Goal: Information Seeking & Learning: Understand process/instructions

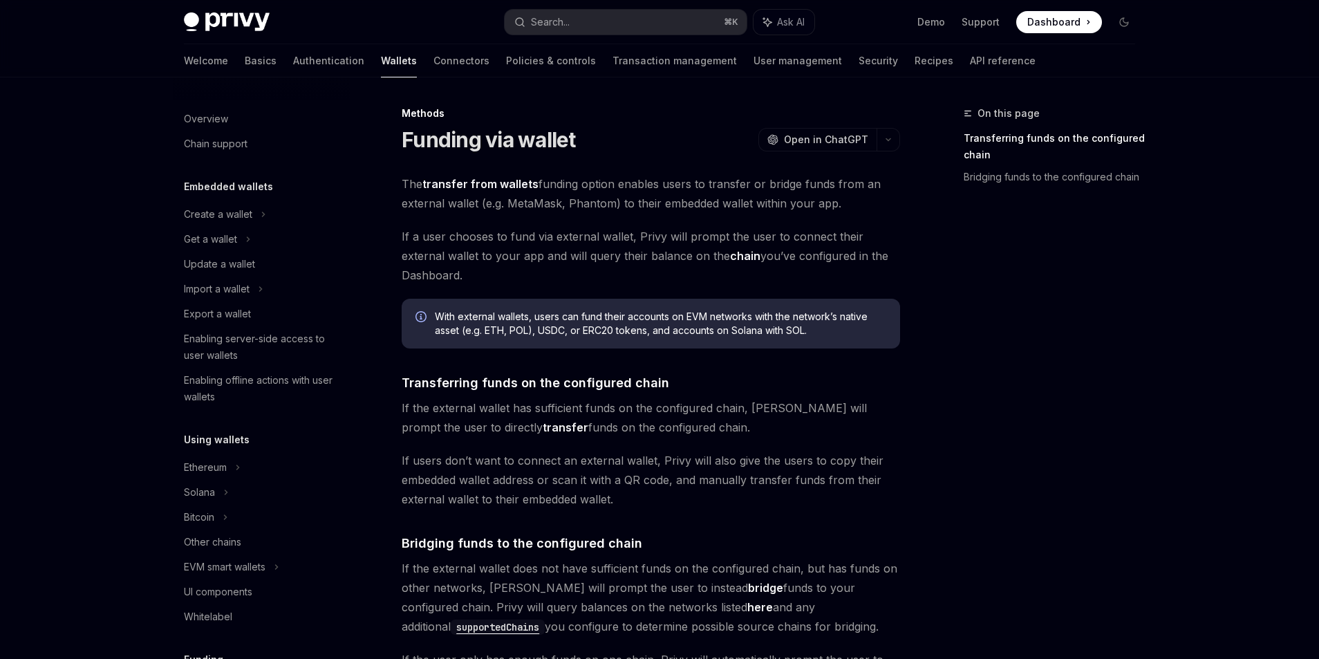
scroll to position [411, 0]
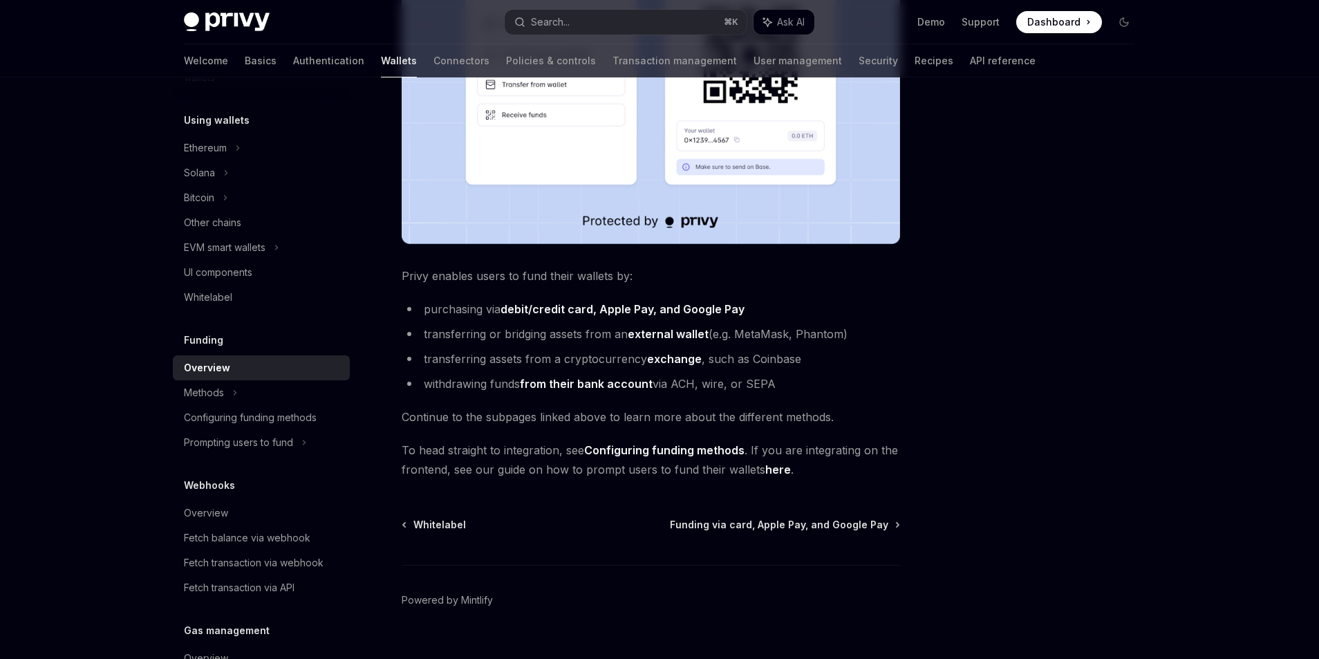
scroll to position [402, 0]
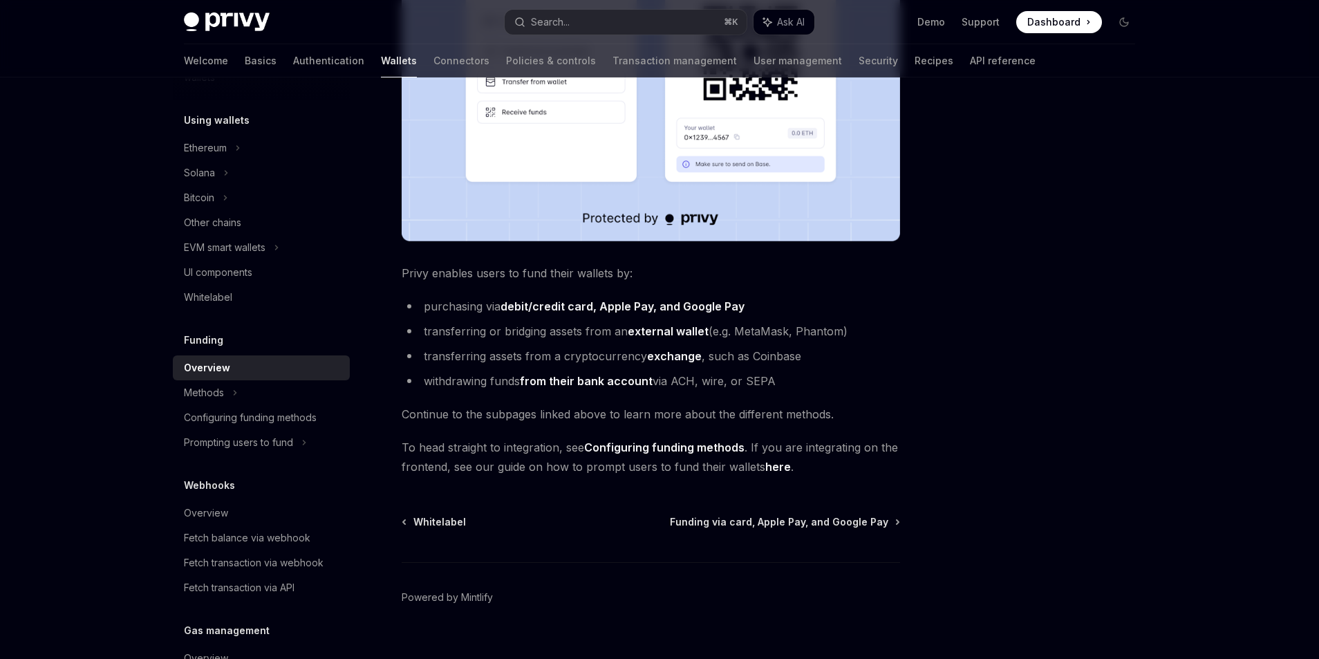
click at [614, 452] on link "Configuring funding methods" at bounding box center [664, 447] width 160 height 15
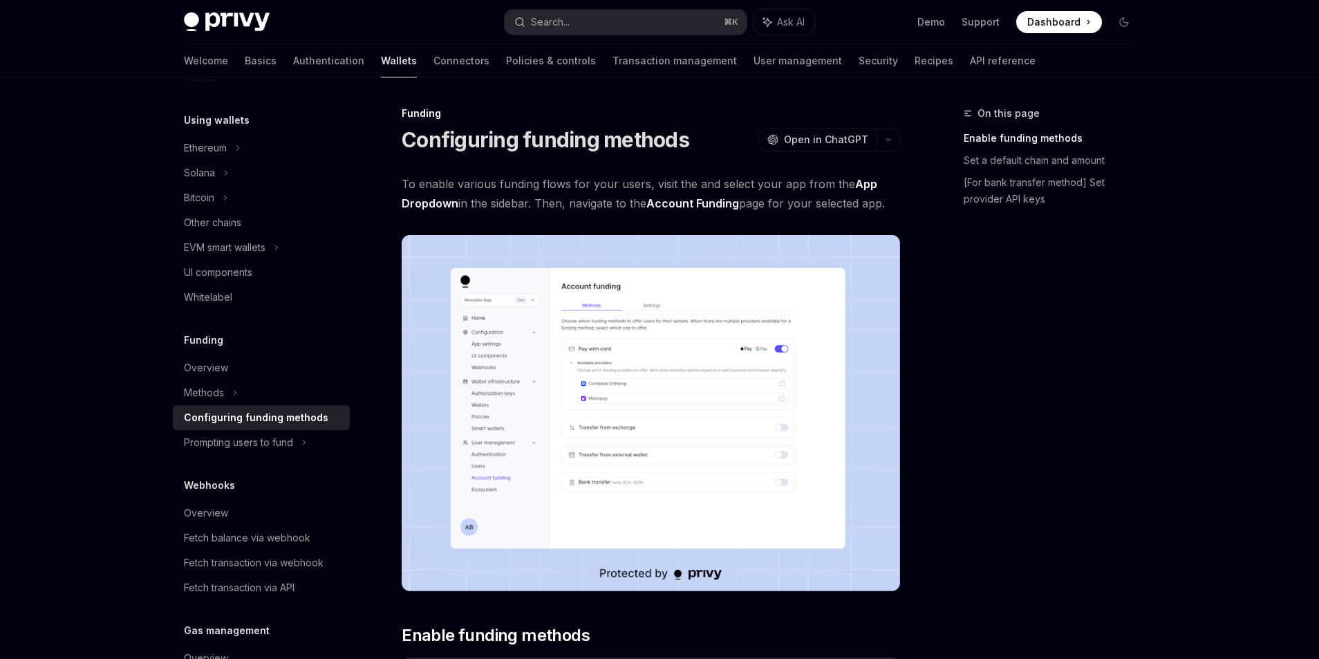
click at [854, 185] on strong "App Dropdown" at bounding box center [639, 193] width 475 height 33
click at [690, 203] on link "Account Funding" at bounding box center [692, 203] width 93 height 15
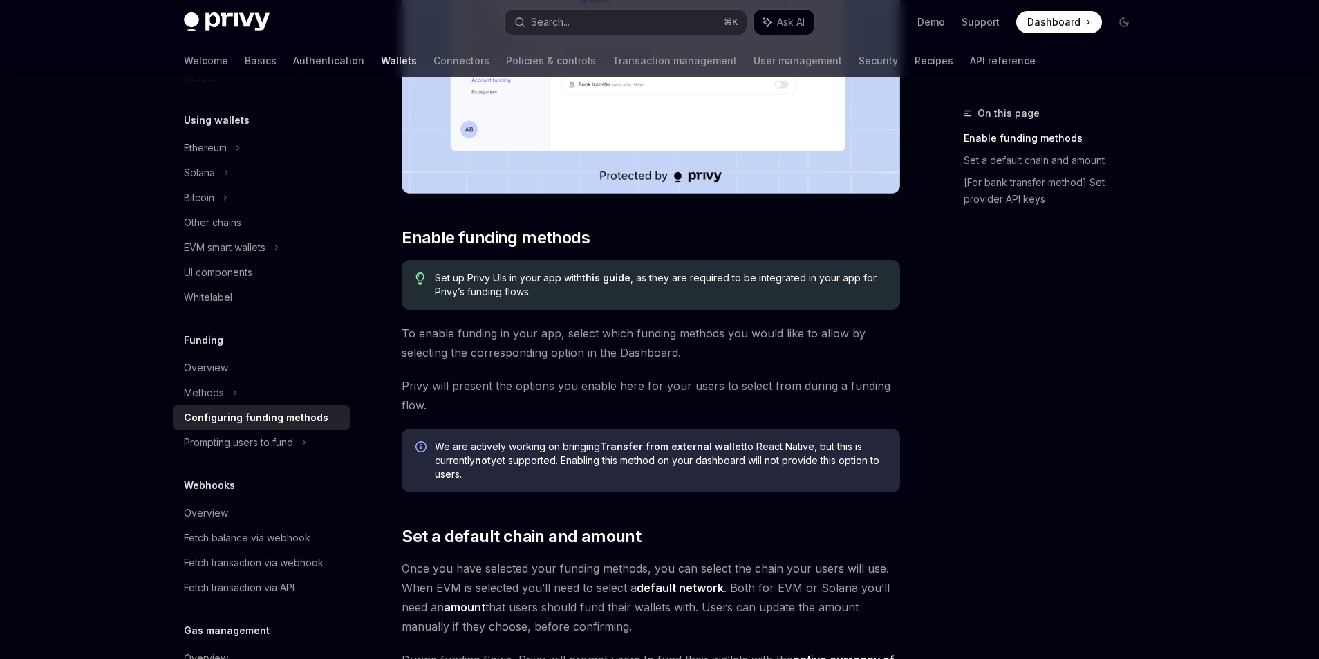
scroll to position [398, 0]
click at [596, 278] on link "this guide" at bounding box center [606, 277] width 48 height 12
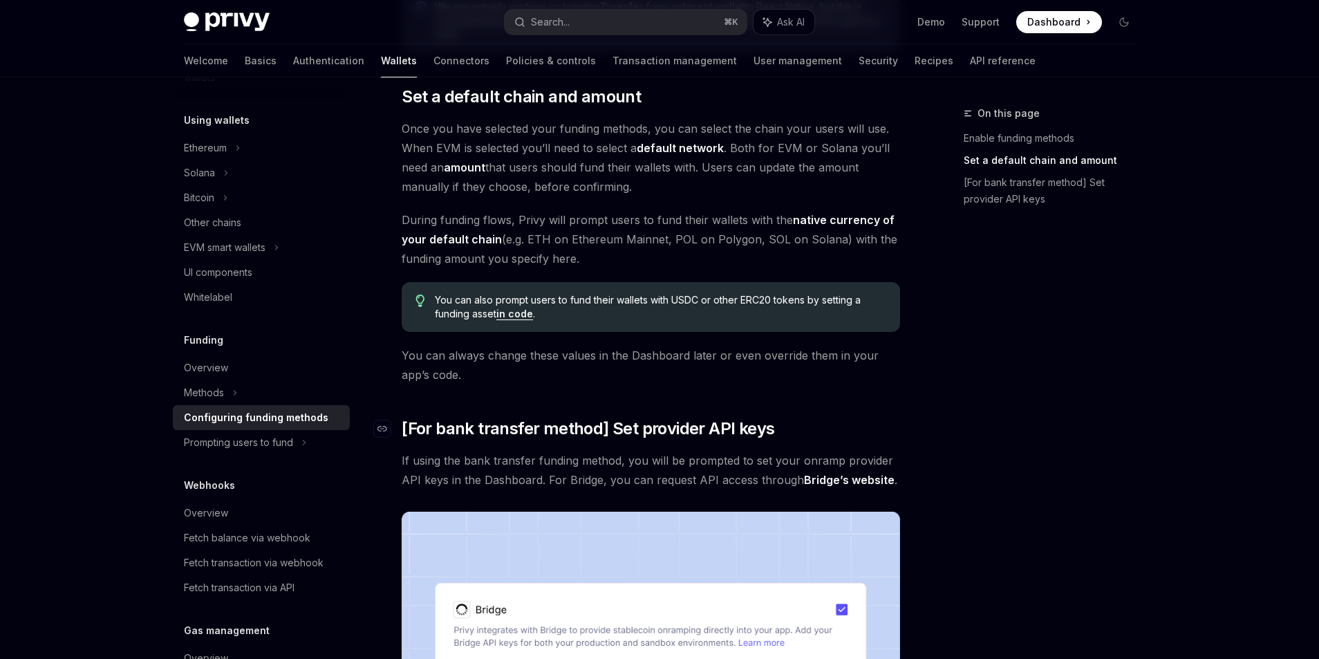
scroll to position [821, 0]
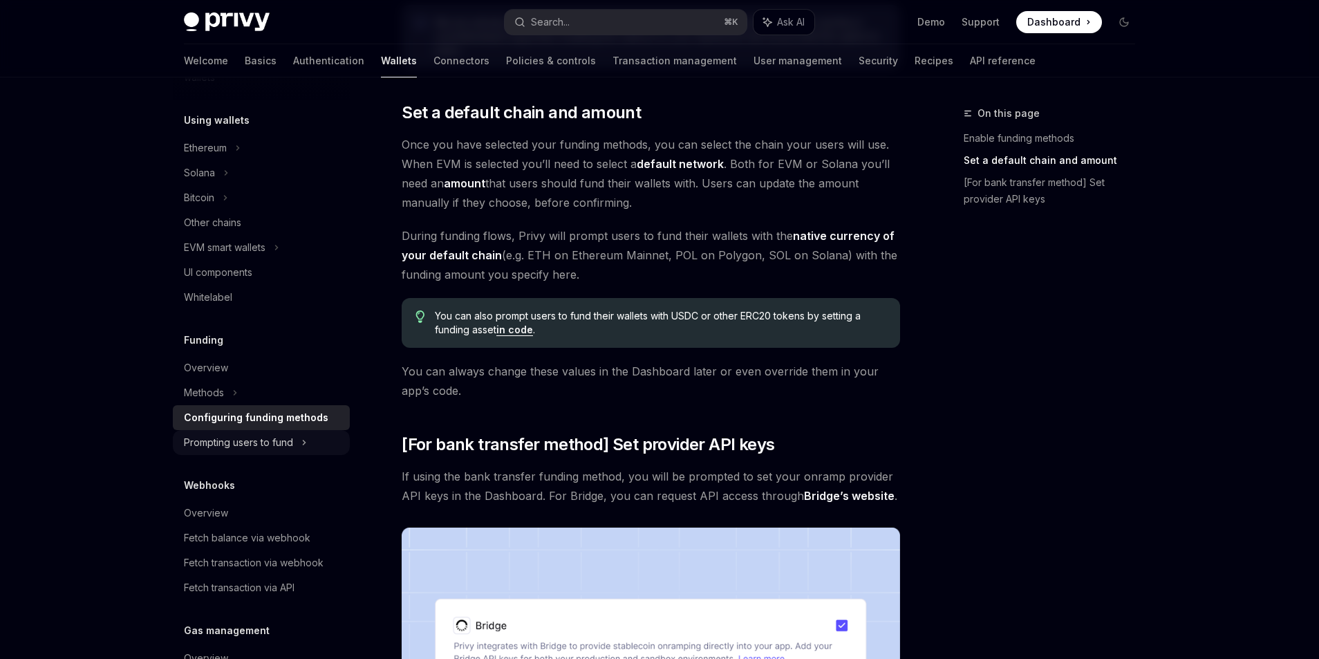
click at [305, 442] on icon at bounding box center [304, 442] width 2 height 4
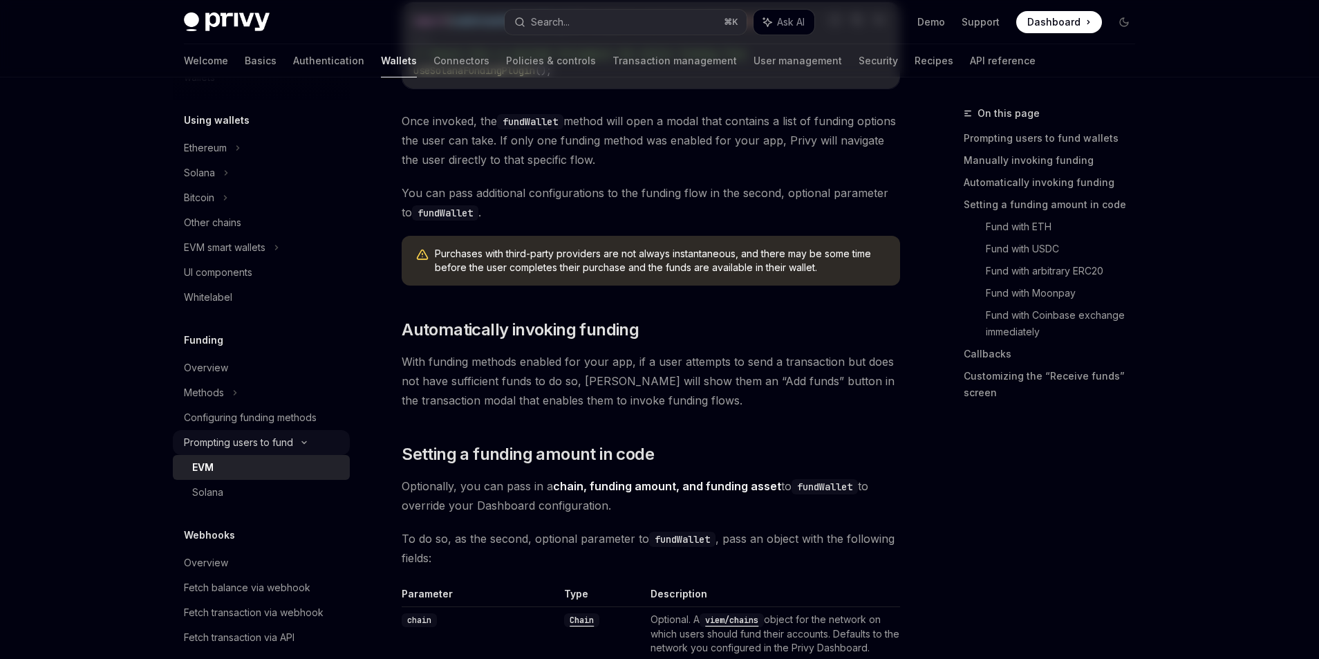
type textarea "*"
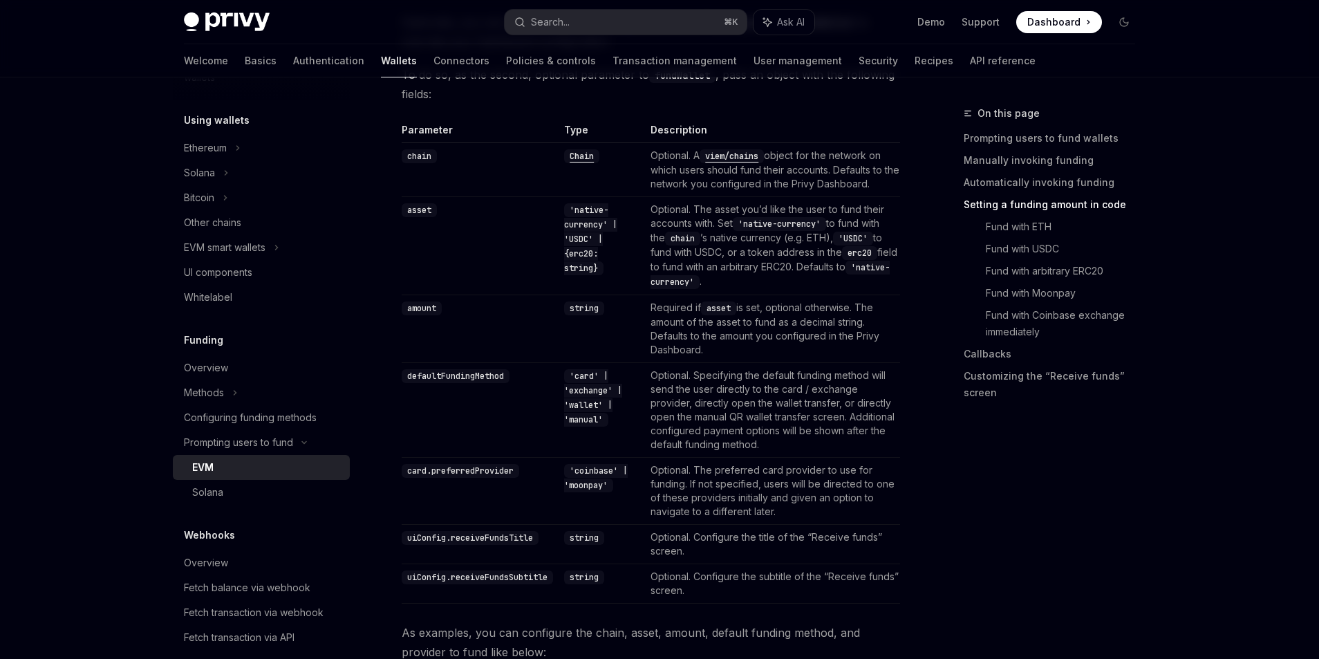
scroll to position [1285, 0]
click at [735, 157] on code "viem/chains" at bounding box center [731, 156] width 64 height 14
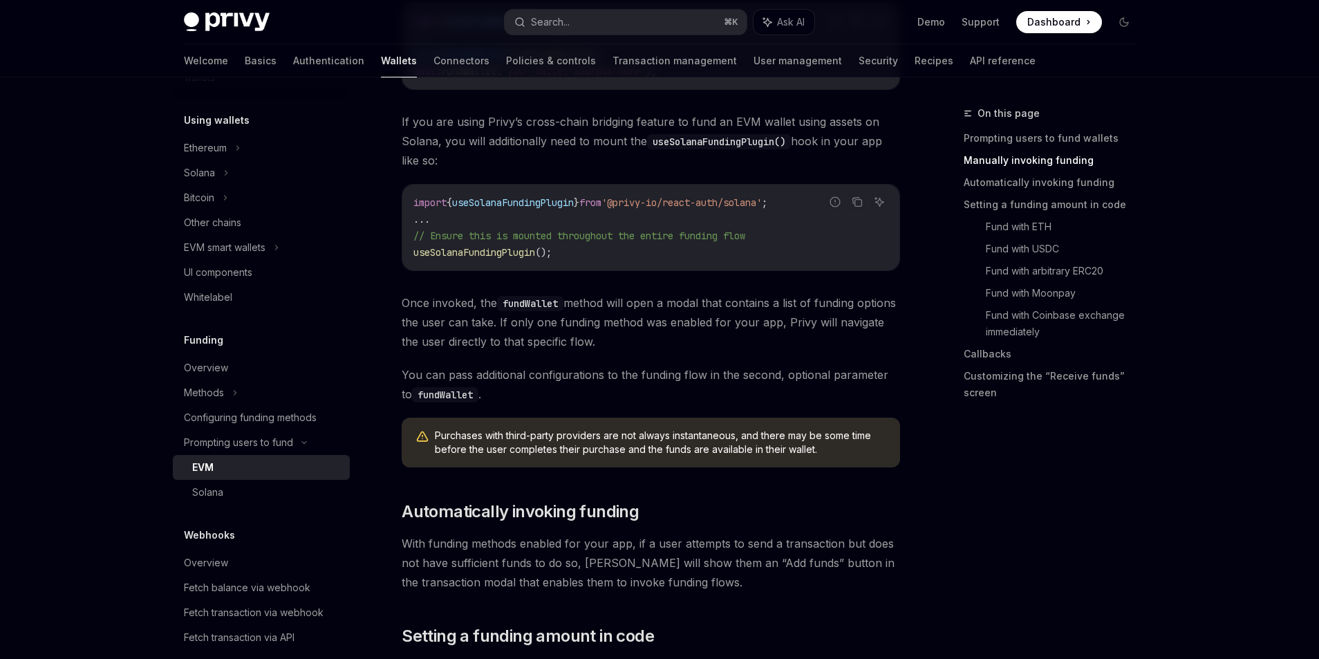
scroll to position [638, 0]
click at [527, 210] on code "import { useSolanaFundingPlugin } from '@privy-io/react-auth/solana' ; ... // E…" at bounding box center [650, 229] width 475 height 66
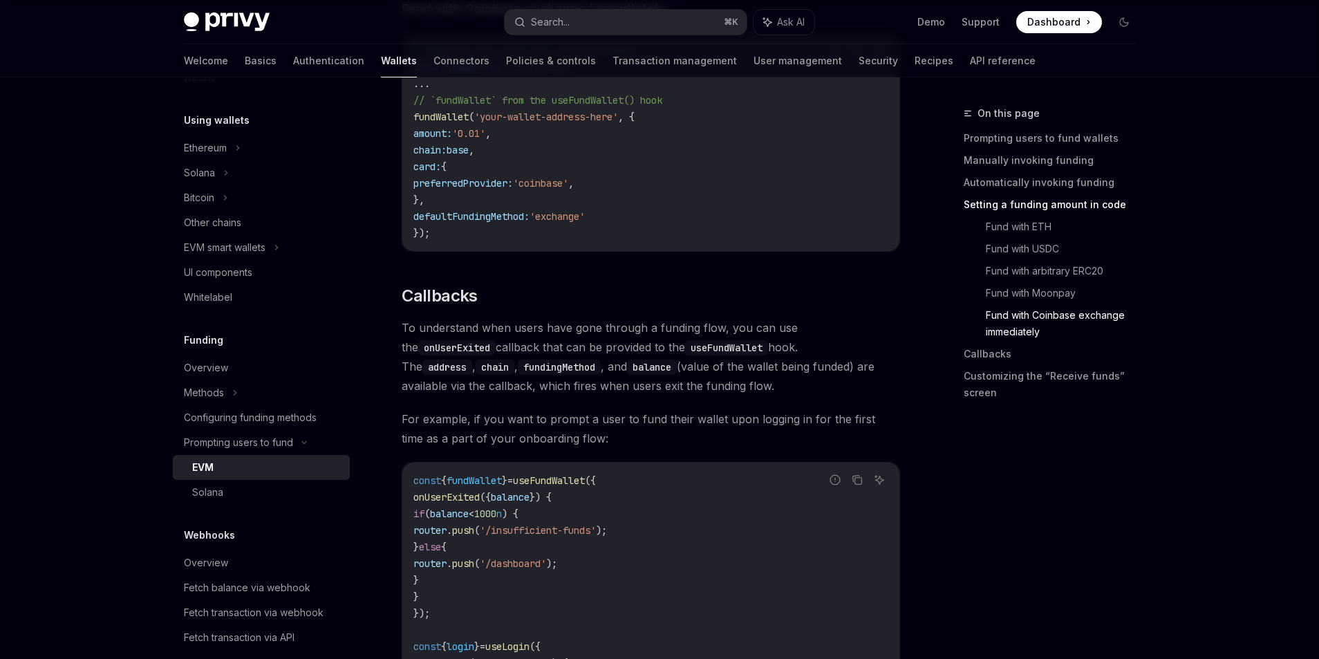
scroll to position [2872, 0]
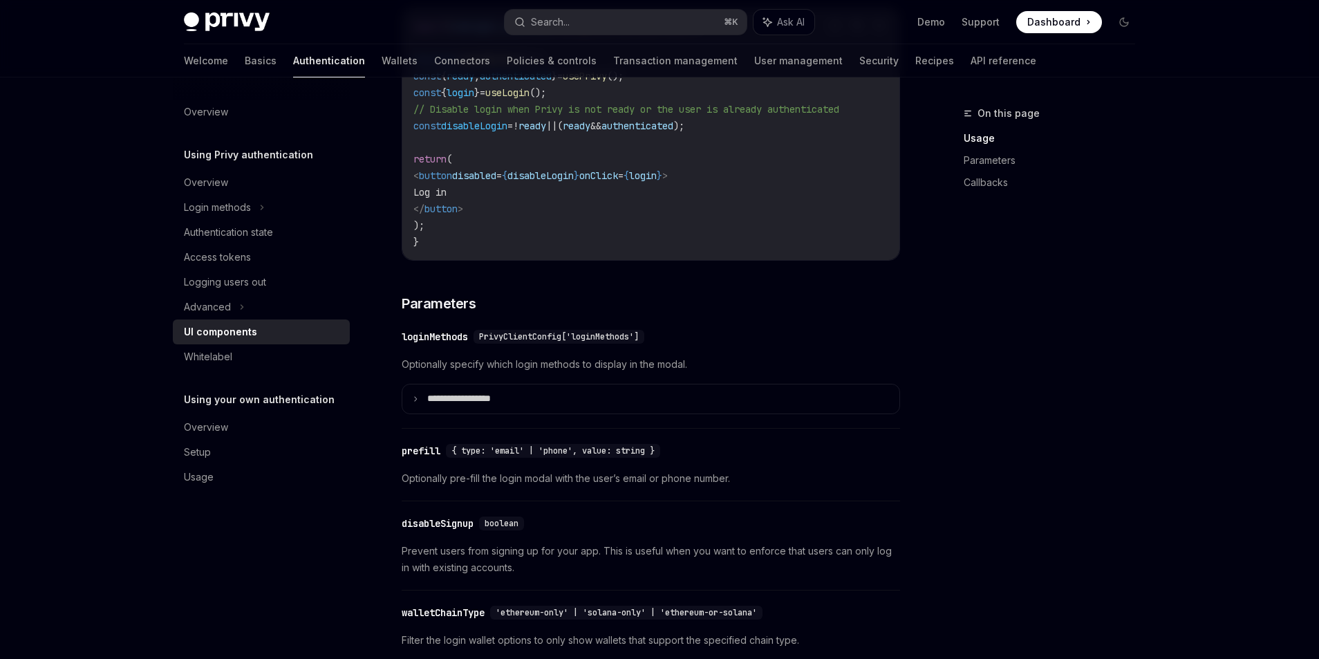
scroll to position [1026, 0]
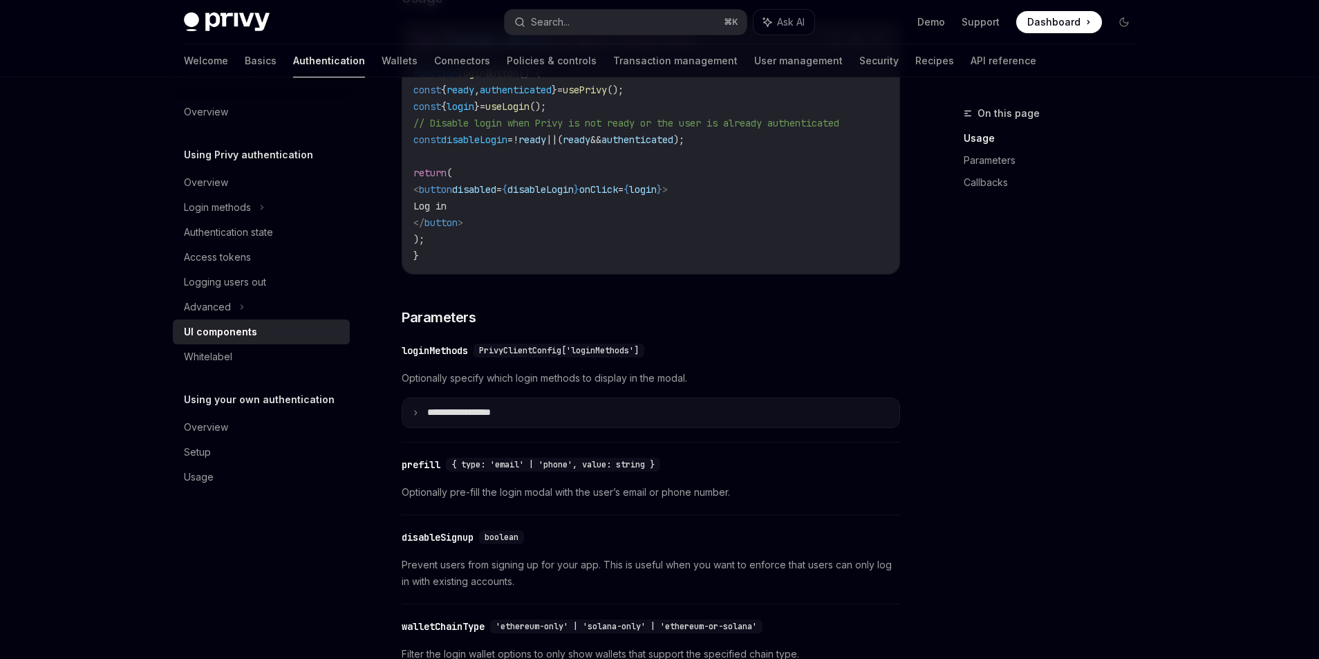
click at [445, 419] on p "**********" at bounding box center [475, 412] width 96 height 12
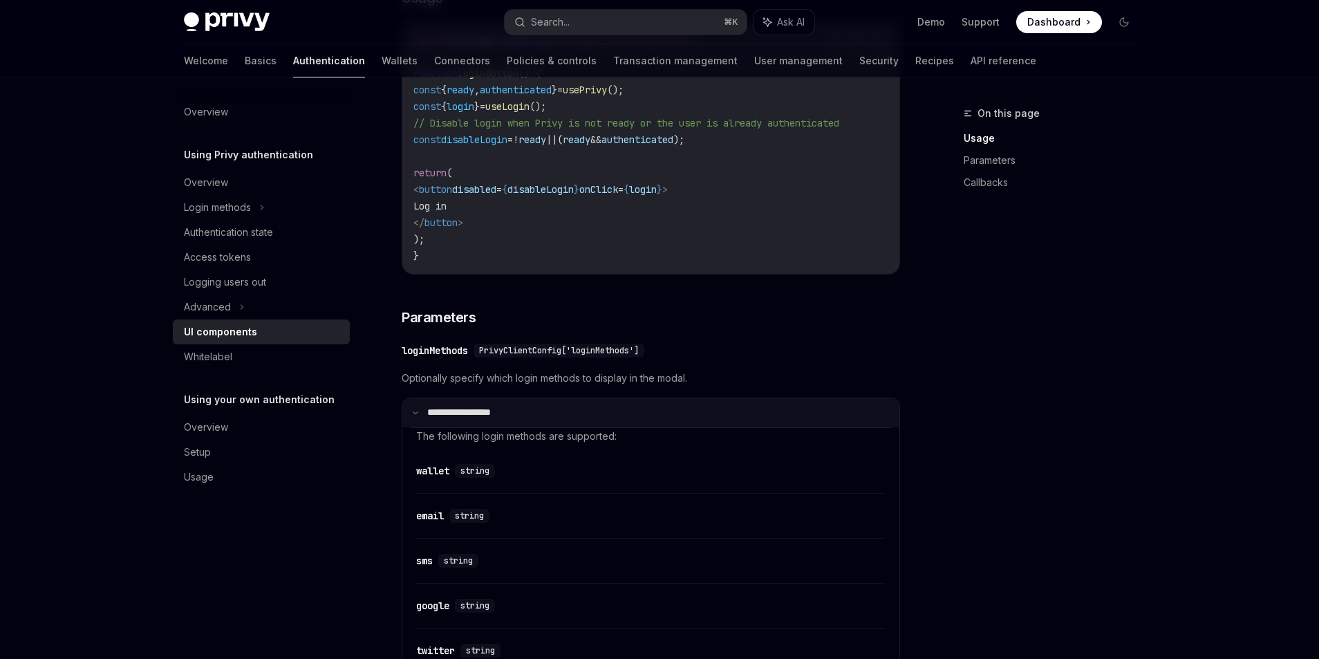
click at [445, 419] on p "**********" at bounding box center [473, 412] width 92 height 12
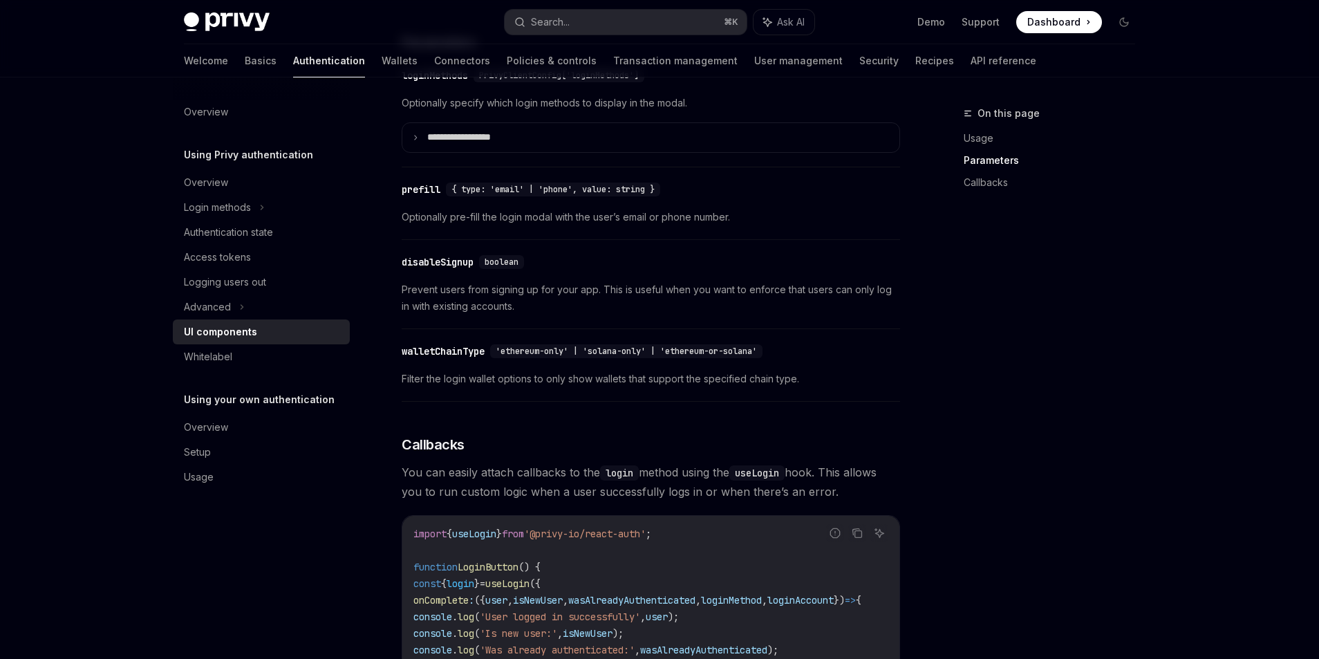
scroll to position [1872, 0]
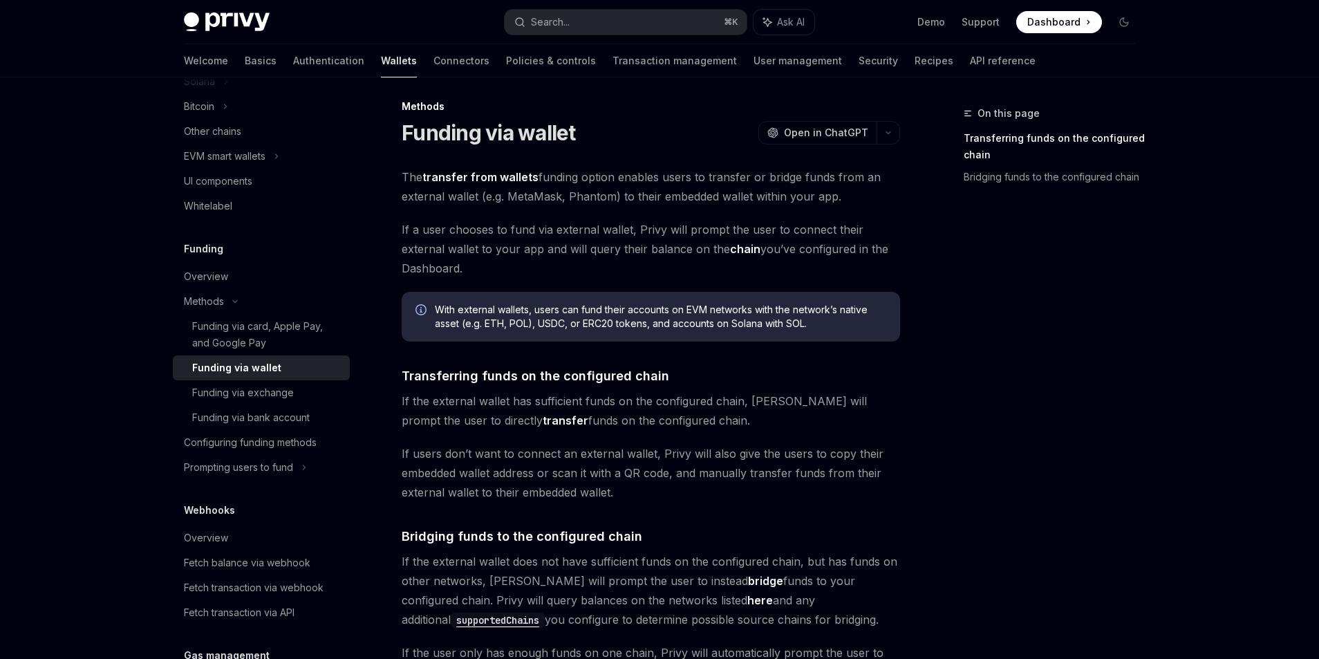
scroll to position [9, 0]
click at [730, 251] on link "chain" at bounding box center [745, 247] width 30 height 15
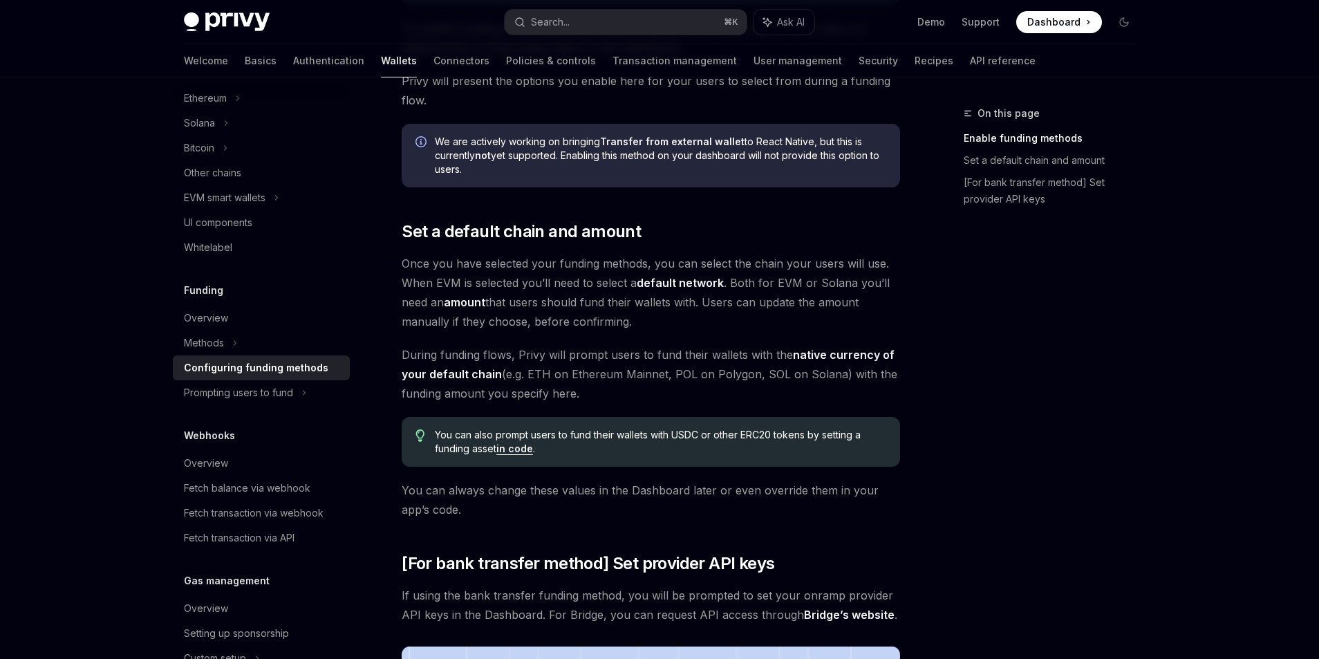
scroll to position [625, 0]
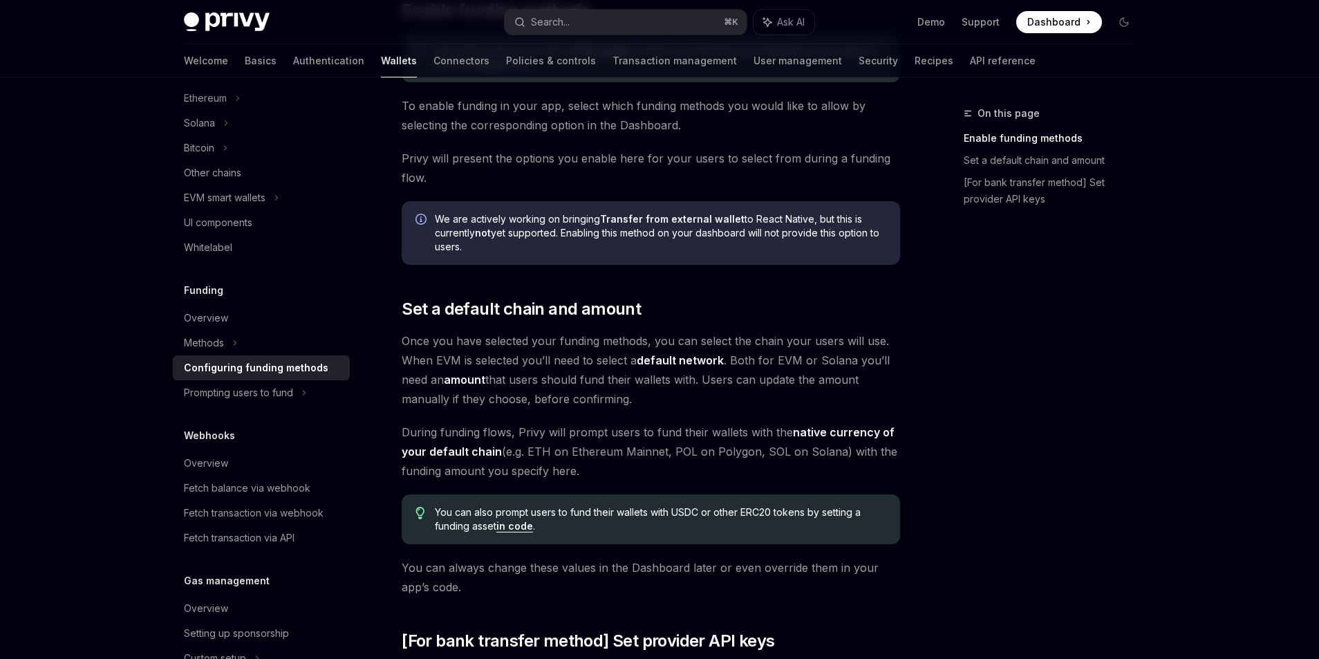
click at [558, 430] on span "During funding flows, Privy will prompt users to fund their wallets with the na…" at bounding box center [651, 451] width 498 height 58
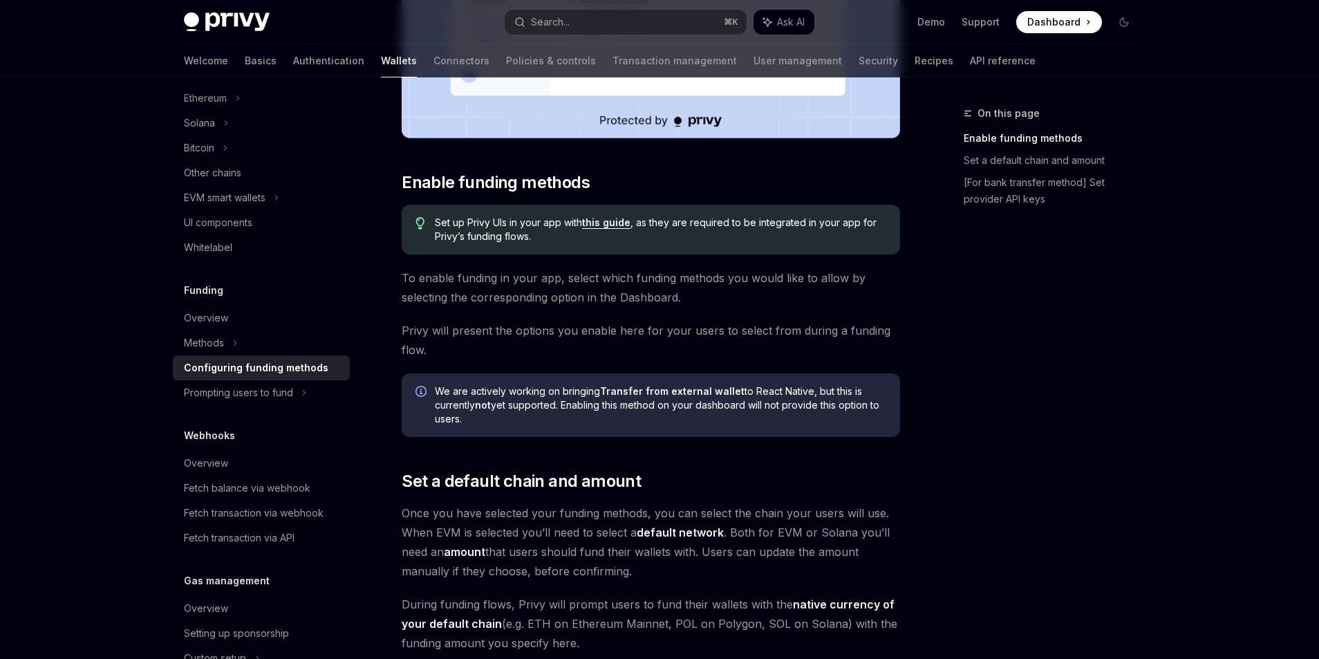
scroll to position [458, 0]
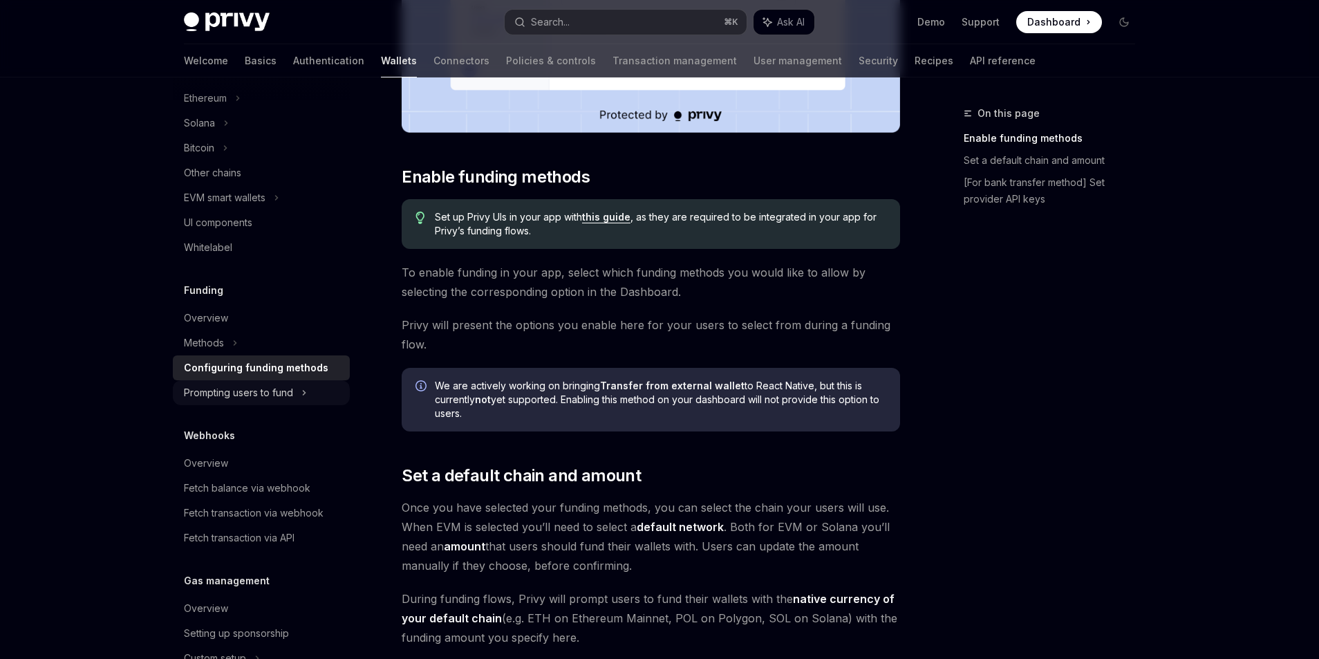
click at [292, 393] on div "Prompting users to fund" at bounding box center [238, 392] width 109 height 17
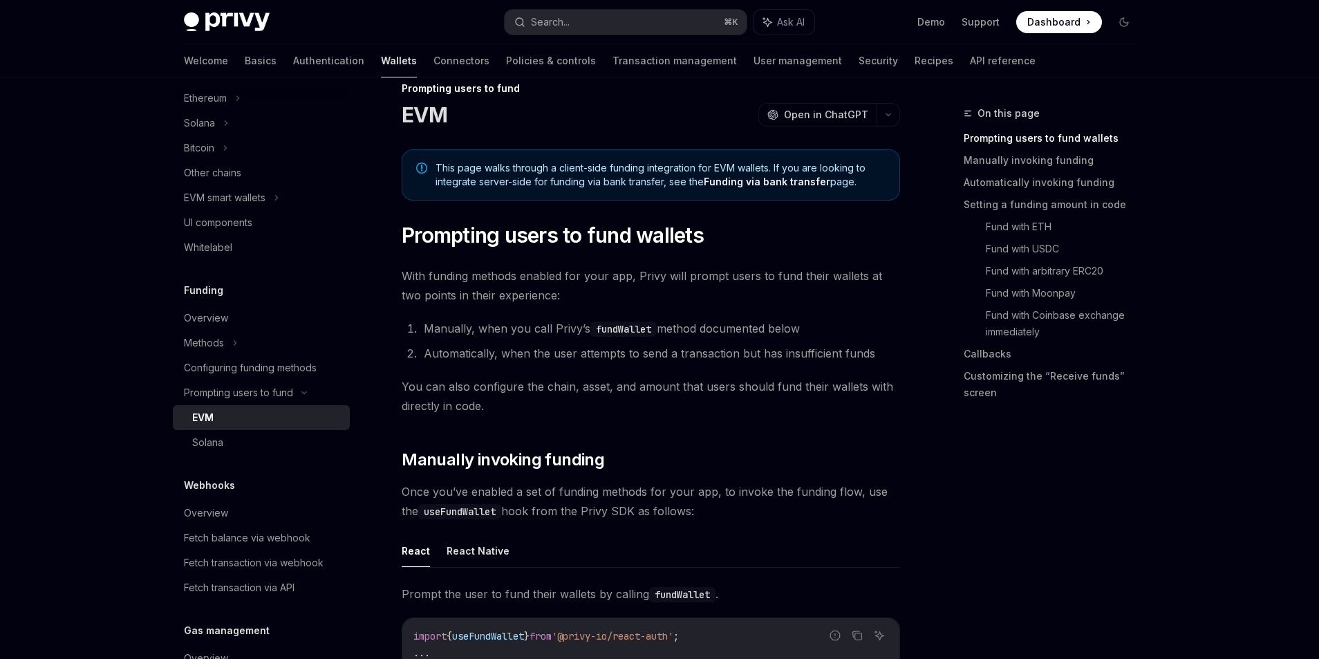
scroll to position [39, 0]
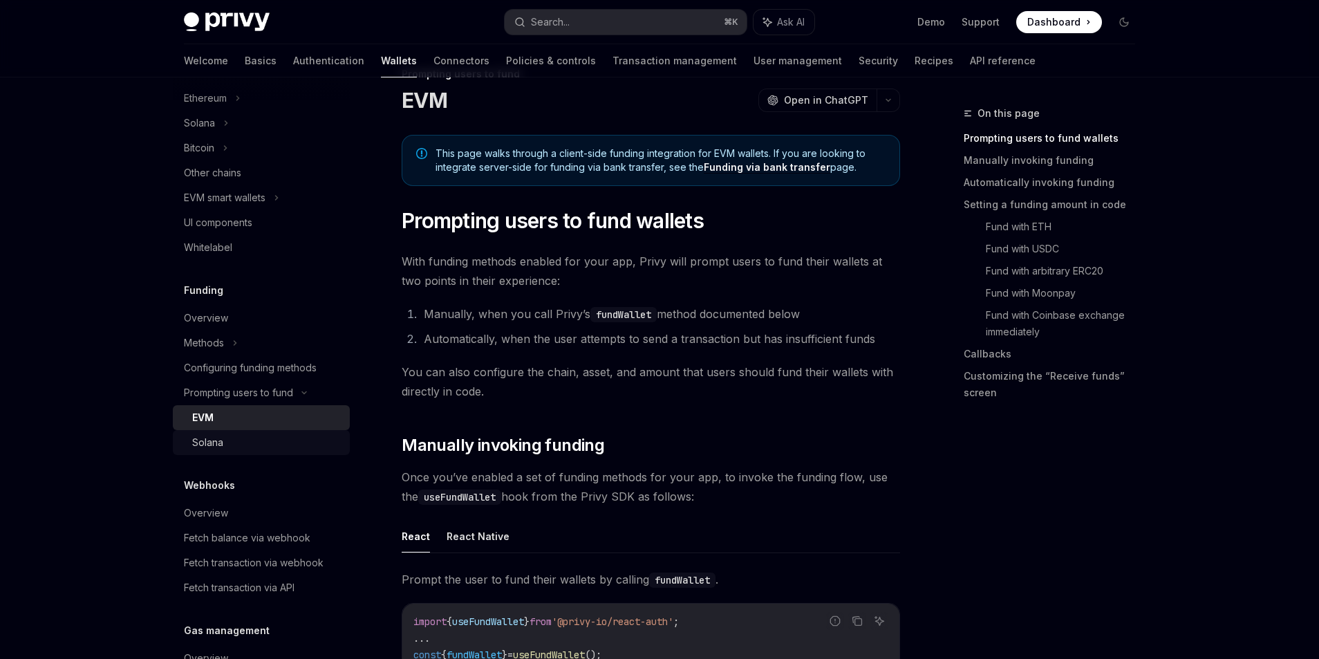
click at [267, 445] on div "Solana" at bounding box center [266, 442] width 149 height 17
type textarea "*"
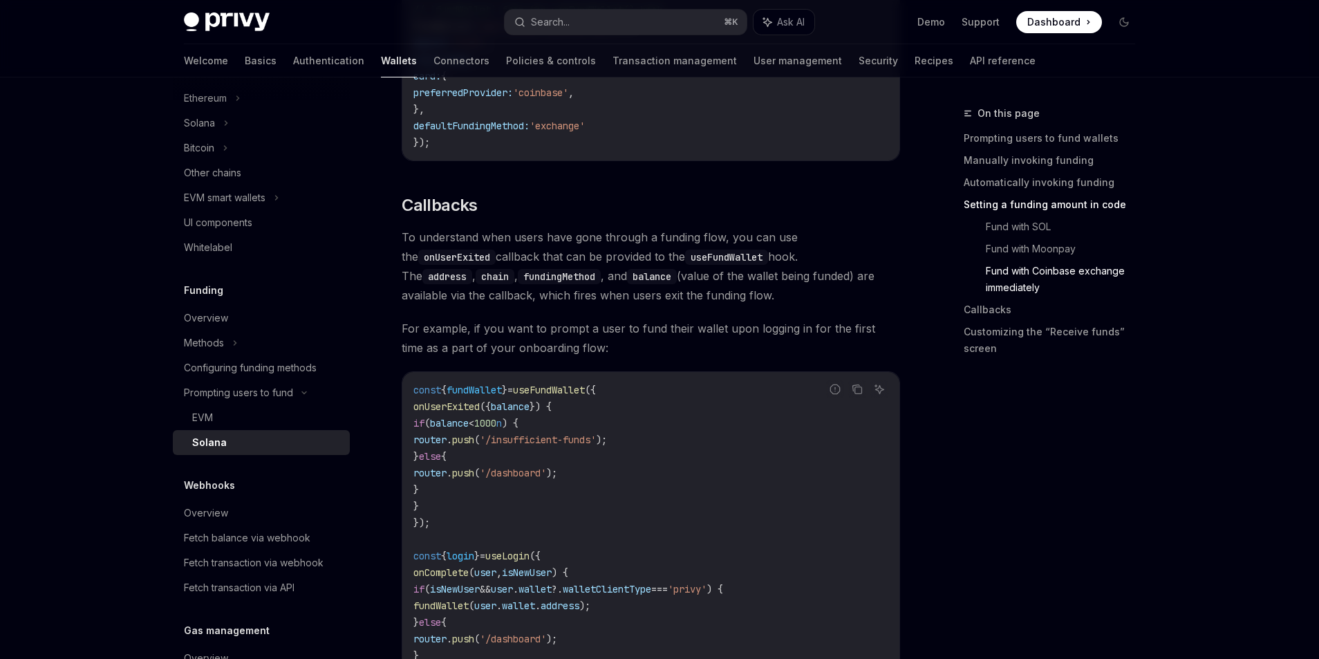
scroll to position [2091, 0]
